Goal: Task Accomplishment & Management: Complete application form

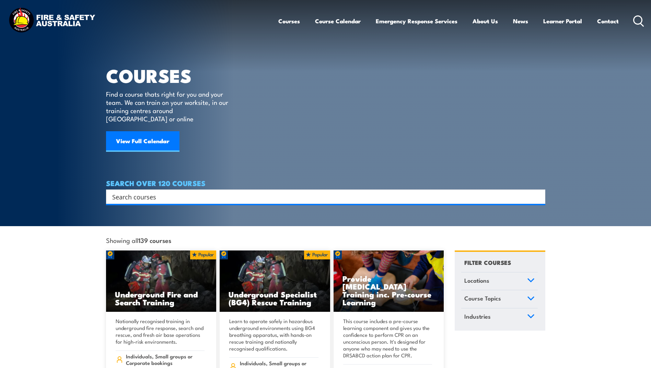
click at [140, 192] on input "Search input" at bounding box center [321, 197] width 418 height 10
click at [141, 192] on input "Search input" at bounding box center [321, 197] width 418 height 10
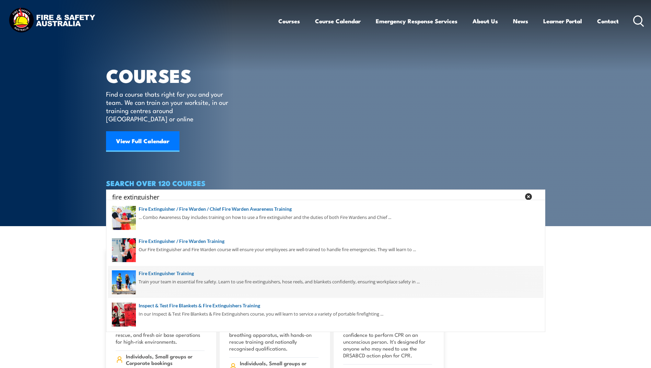
type input "fire extinguisher"
click at [180, 274] on span at bounding box center [325, 282] width 435 height 32
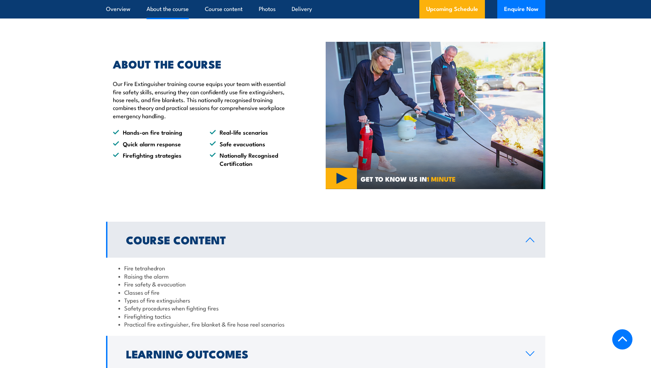
scroll to position [515, 0]
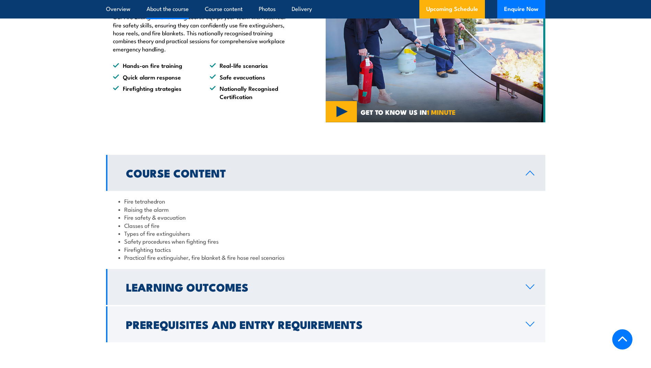
click at [446, 303] on link "Learning Outcomes" at bounding box center [325, 287] width 439 height 36
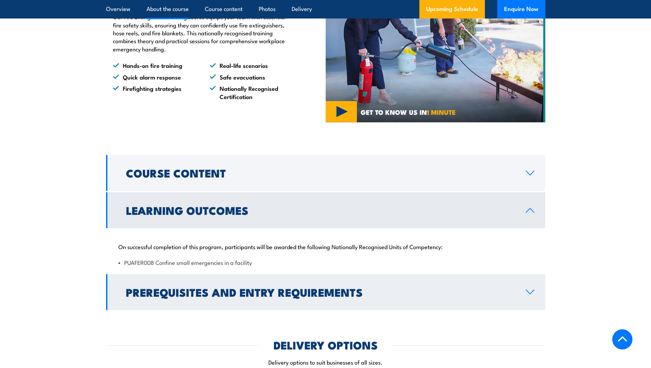
click at [373, 286] on link "Prerequisites and Entry Requirements" at bounding box center [325, 292] width 439 height 36
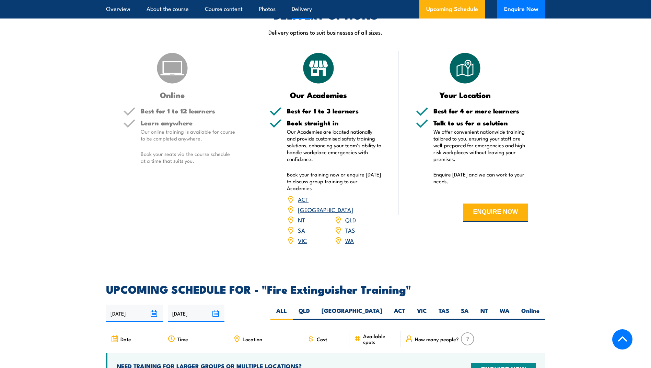
scroll to position [858, 0]
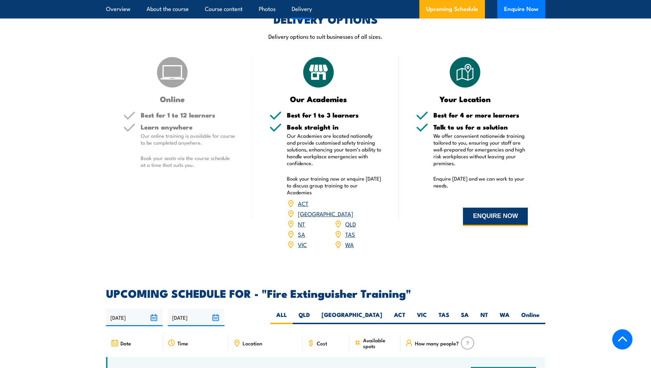
click at [489, 213] on button "ENQUIRE NOW" at bounding box center [495, 217] width 65 height 19
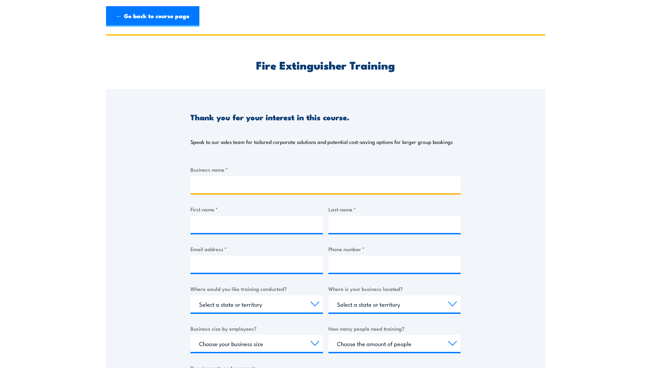
click at [242, 178] on input "Business name *" at bounding box center [325, 184] width 270 height 17
type input "[PERSON_NAME][GEOGRAPHIC_DATA]"
type input "Di"
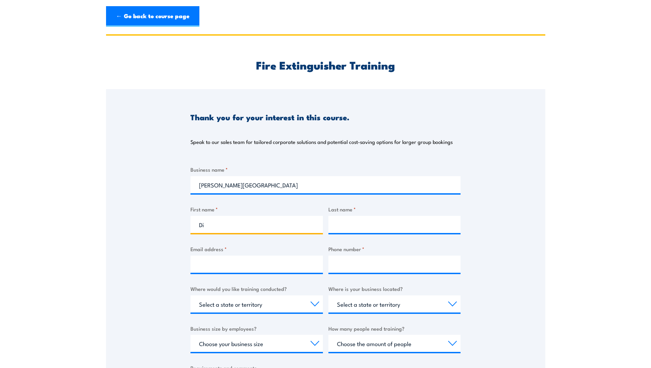
type input "Van Der Hoek"
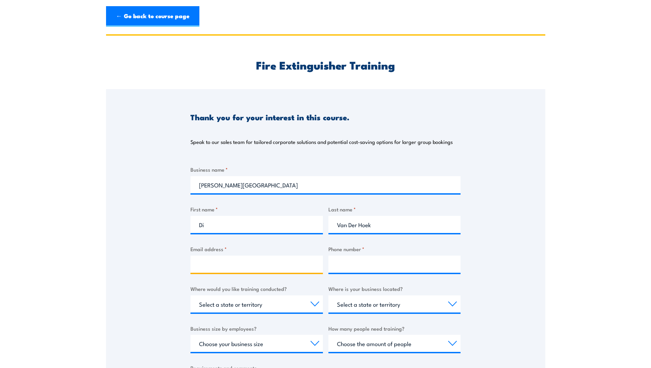
type input "[DOMAIN_NAME][EMAIL_ADDRESS][DOMAIN_NAME]"
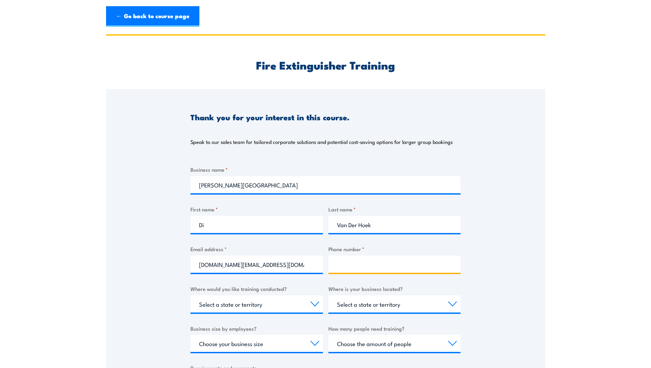
type input "0422726322"
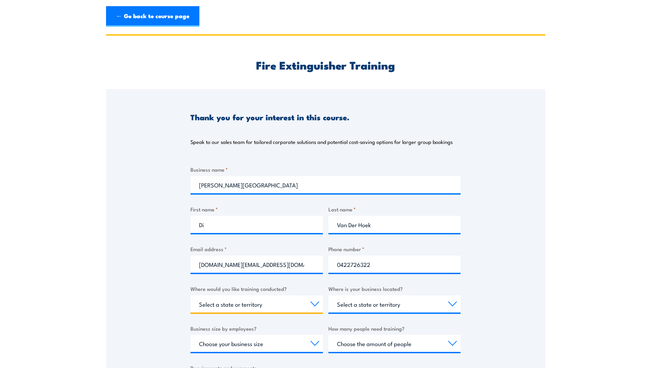
select select "SA"
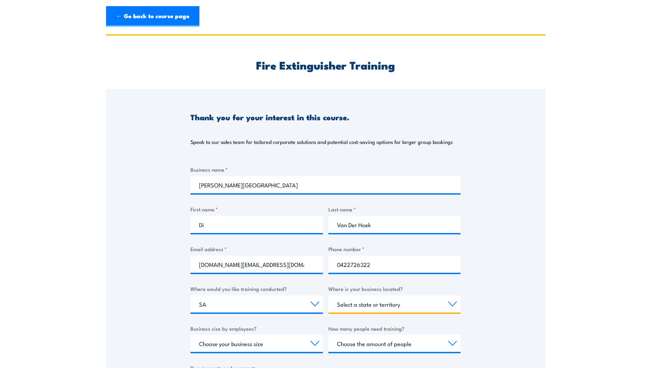
select select "SA"
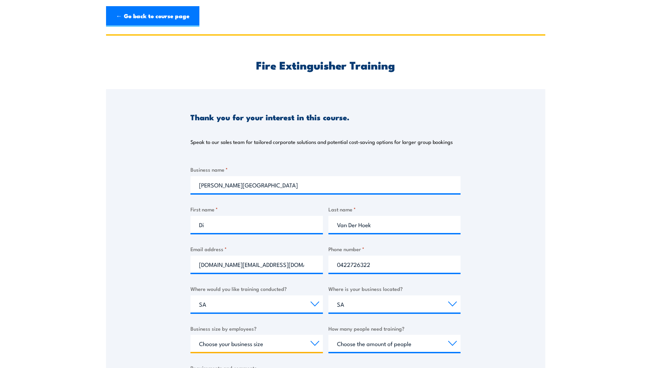
click at [276, 340] on select "Choose your business size 1 to 19 20 to 199 200+" at bounding box center [256, 343] width 132 height 17
select select "20 to 199"
click at [190, 335] on select "Choose your business size 1 to 19 20 to 199 200+" at bounding box center [256, 343] width 132 height 17
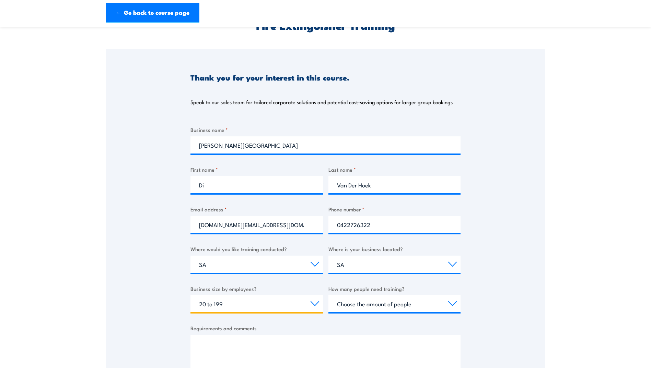
scroll to position [103, 0]
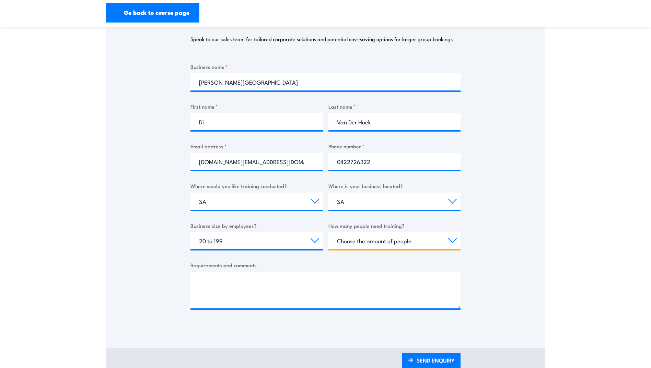
click at [413, 239] on select "Choose the amount of people 1 to 4 5 to 19 20+" at bounding box center [394, 240] width 132 height 17
click at [436, 242] on select "Choose the amount of people 1 to 4 5 to 19 20+" at bounding box center [394, 240] width 132 height 17
select select "5 to 19"
click at [328, 232] on select "Choose the amount of people 1 to 4 5 to 19 20+" at bounding box center [394, 240] width 132 height 17
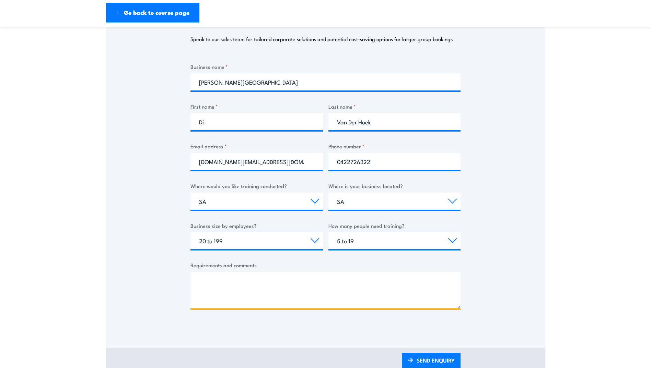
click at [202, 273] on textarea "Requirements and comments" at bounding box center [325, 290] width 270 height 37
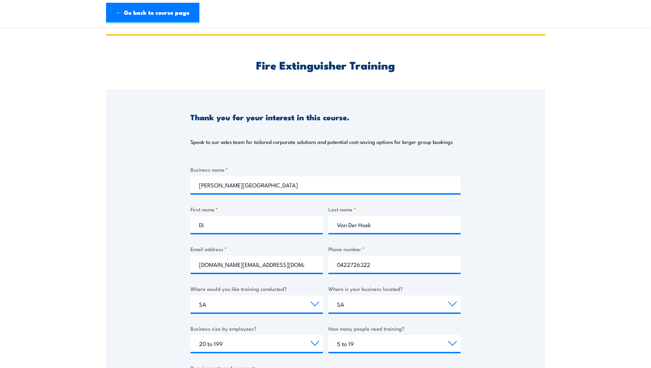
scroll to position [172, 0]
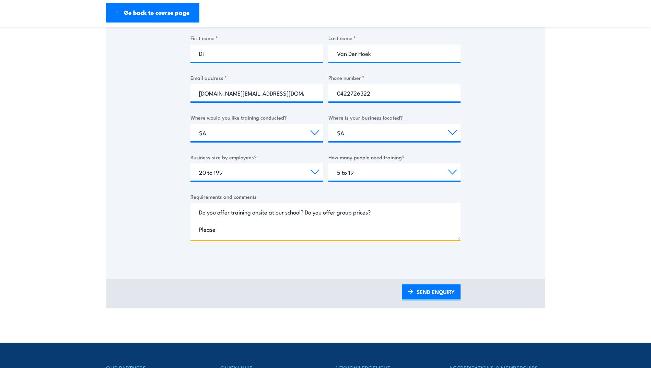
type textarea "Do you offer training onsite at our school? Do you offer group prices? Please"
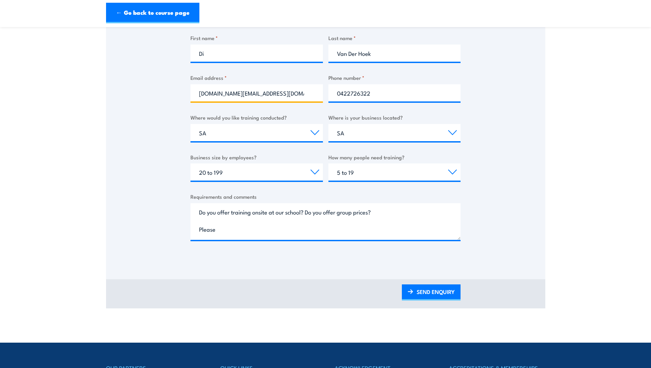
drag, startPoint x: 292, startPoint y: 98, endPoint x: 179, endPoint y: 88, distance: 113.3
click at [179, 88] on div "Thank you for your interest in this course. Speak to our sales team for tailore…" at bounding box center [325, 89] width 439 height 343
type input "dianna.vanderhoek205@schools.sa.edu.au"
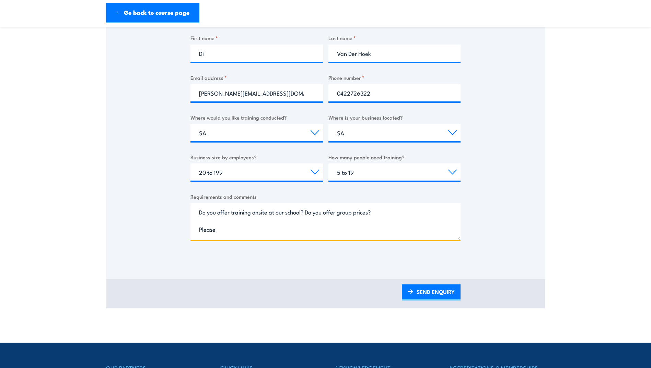
drag, startPoint x: 222, startPoint y: 230, endPoint x: 176, endPoint y: 226, distance: 46.5
click at [176, 226] on div "Thank you for your interest in this course. Speak to our sales team for tailore…" at bounding box center [325, 89] width 439 height 343
click at [383, 210] on textarea "Do you offer training onsite at our school? Do you offer group prices?" at bounding box center [325, 221] width 270 height 37
type textarea "Do you offer training onsite at our school? Do you offer group prices?"
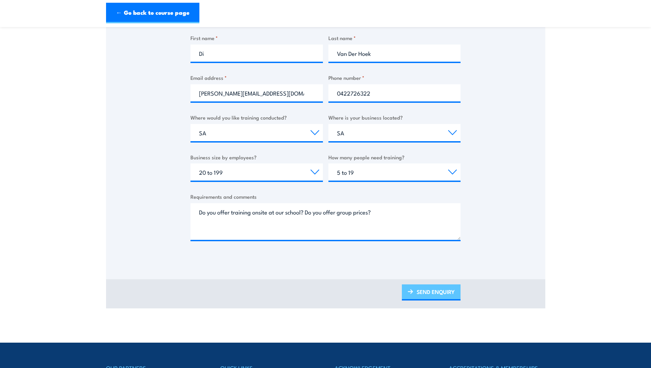
click at [433, 293] on link "SEND ENQUIRY" at bounding box center [431, 293] width 59 height 16
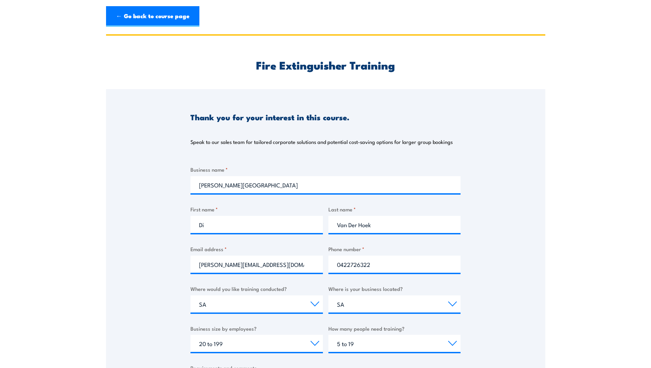
scroll to position [0, 0]
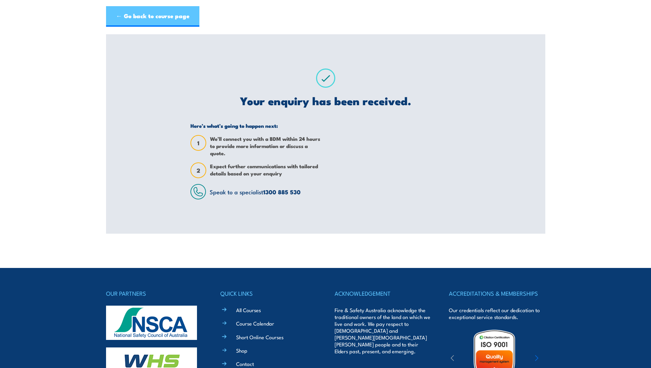
click at [171, 17] on link "← Go back to course page" at bounding box center [152, 16] width 93 height 21
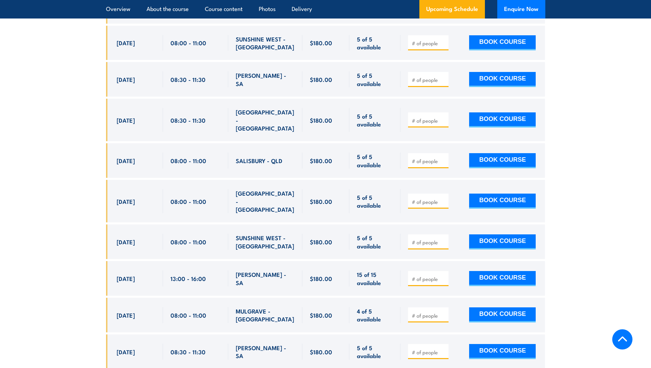
scroll to position [2455, 0]
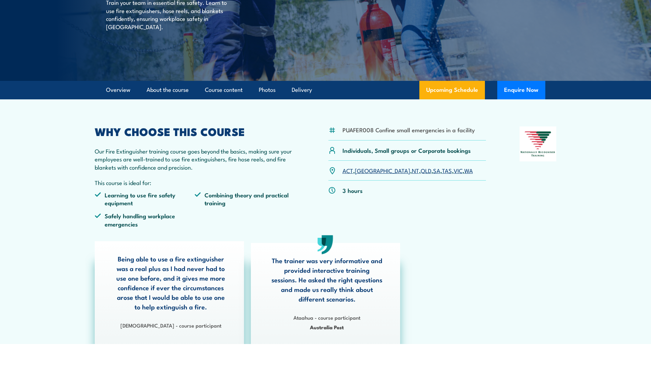
scroll to position [0, 0]
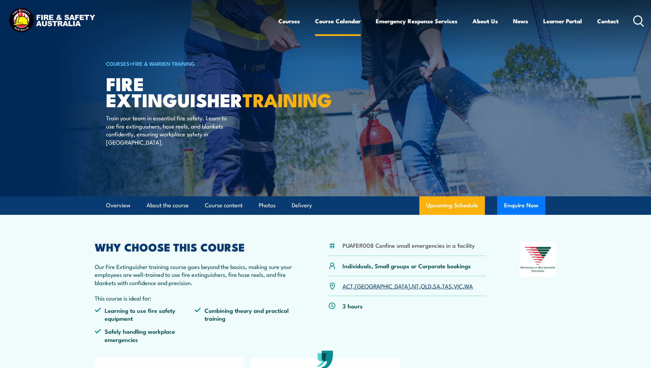
click at [337, 23] on link "Course Calendar" at bounding box center [338, 21] width 46 height 18
